Goal: Information Seeking & Learning: Learn about a topic

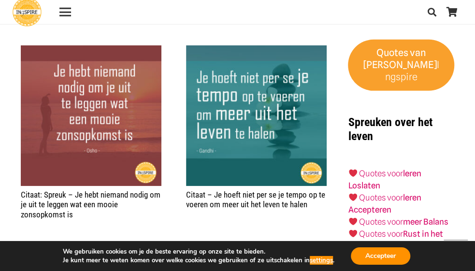
scroll to position [1156, 0]
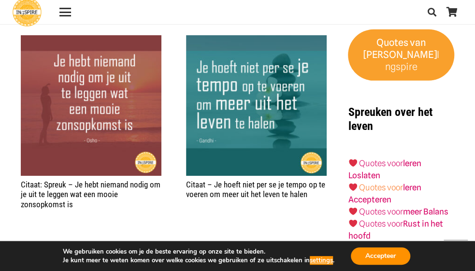
click at [373, 183] on link "Quotes voor" at bounding box center [381, 188] width 44 height 10
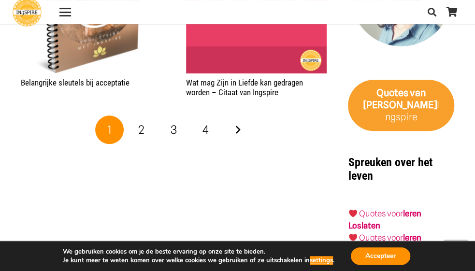
scroll to position [1708, 0]
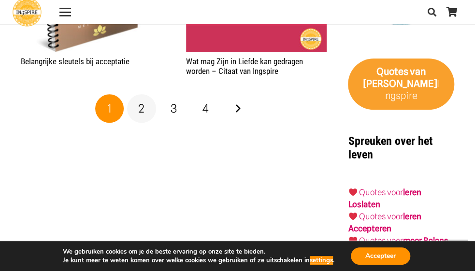
click at [143, 111] on span "2" at bounding box center [141, 108] width 6 height 14
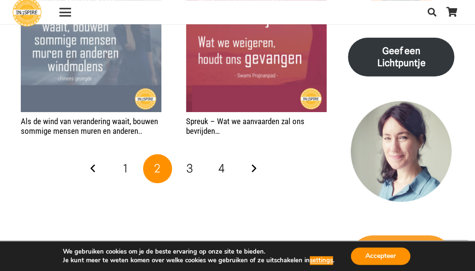
scroll to position [1608, 0]
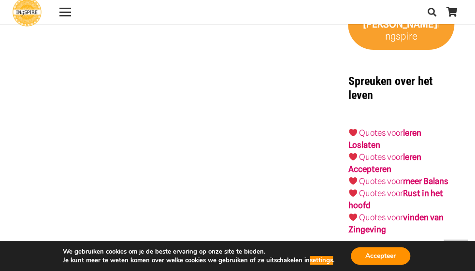
scroll to position [1558, 0]
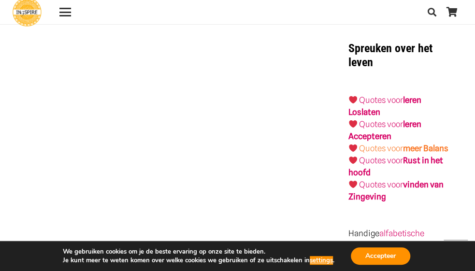
click at [391, 143] on link "Quotes voor meer Balans" at bounding box center [403, 148] width 89 height 10
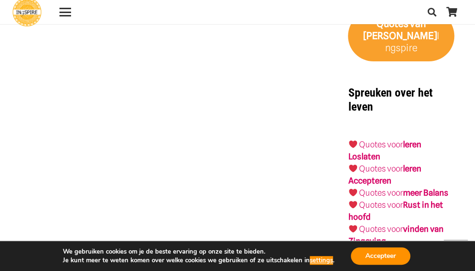
scroll to position [1507, 0]
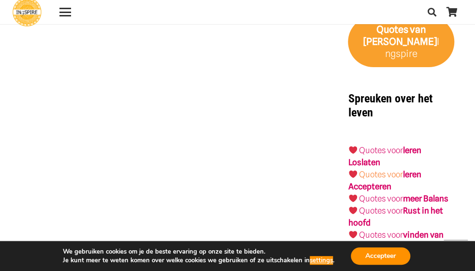
click at [372, 170] on link "Quotes voor" at bounding box center [381, 175] width 44 height 10
click at [366, 145] on link "Quotes voor" at bounding box center [381, 150] width 44 height 10
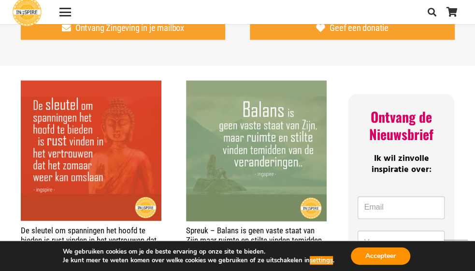
scroll to position [402, 0]
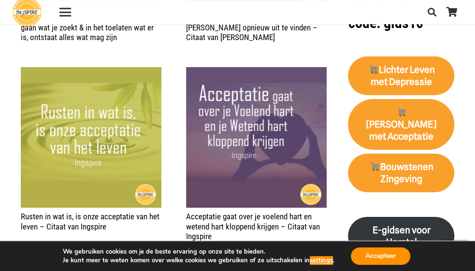
scroll to position [1156, 0]
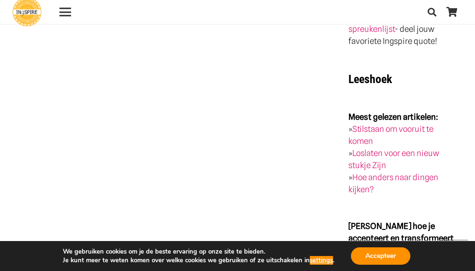
scroll to position [2110, 0]
